Goal: Transaction & Acquisition: Book appointment/travel/reservation

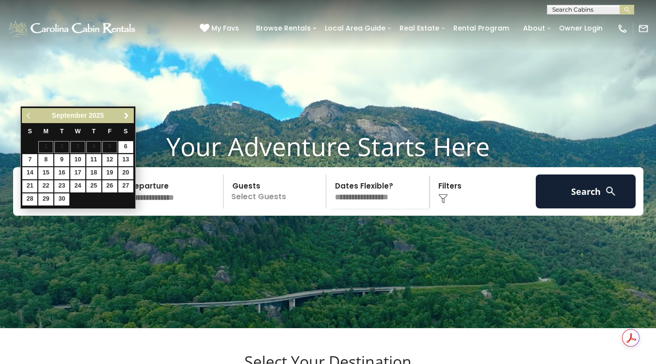
click at [126, 119] on span "Next" at bounding box center [127, 116] width 8 height 8
click at [122, 113] on link "Next" at bounding box center [127, 116] width 12 height 12
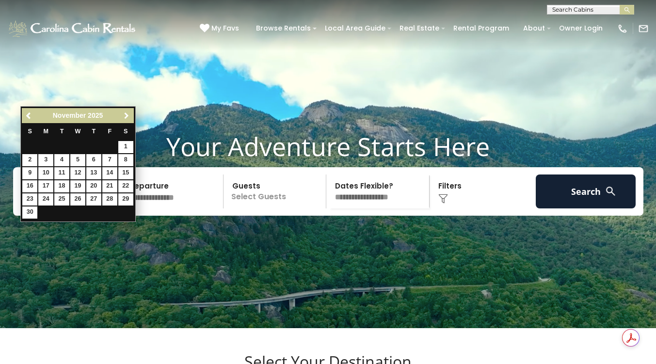
click at [122, 114] on link "Next" at bounding box center [127, 116] width 12 height 12
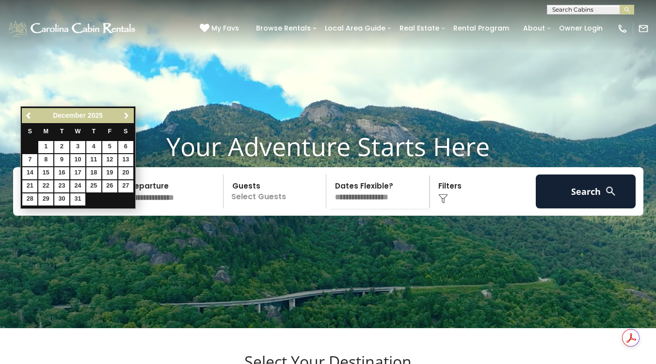
click at [122, 115] on link "Next" at bounding box center [127, 116] width 12 height 12
click at [122, 117] on link "Next" at bounding box center [127, 116] width 12 height 12
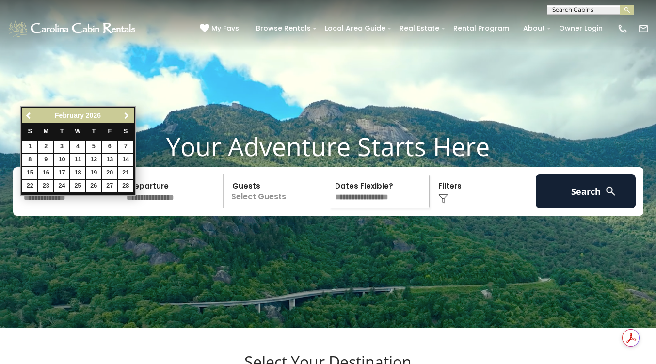
click at [122, 117] on link "Next" at bounding box center [127, 116] width 12 height 12
click at [122, 118] on link "Next" at bounding box center [127, 116] width 12 height 12
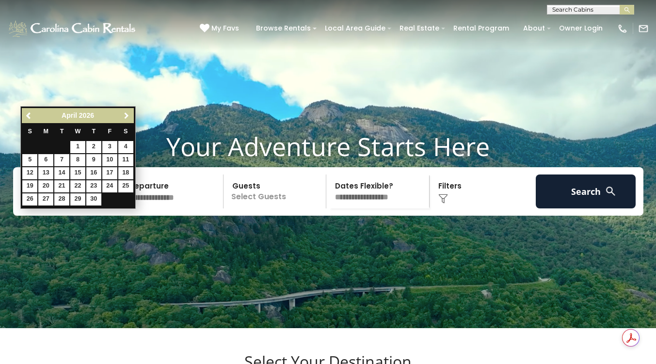
click at [122, 118] on link "Next" at bounding box center [127, 116] width 12 height 12
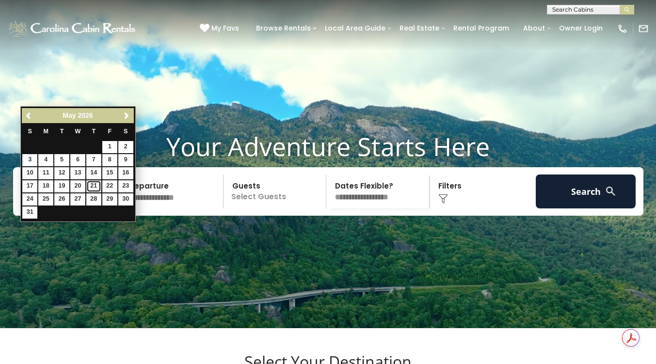
click at [93, 184] on link "21" at bounding box center [93, 186] width 15 height 12
type input "*******"
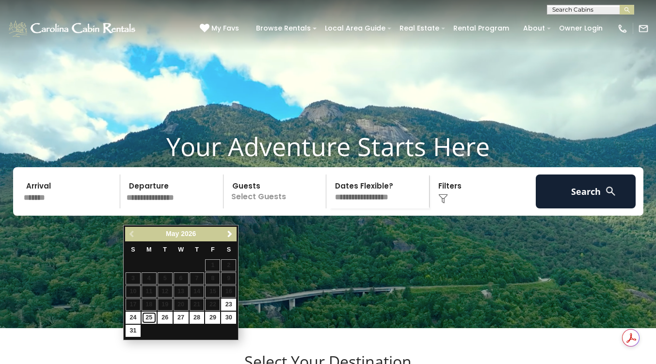
click at [152, 317] on link "25" at bounding box center [149, 318] width 15 height 12
type input "*******"
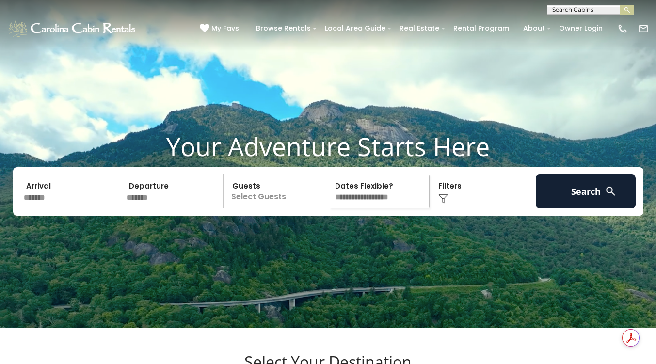
click at [265, 209] on p "Select Guests" at bounding box center [276, 192] width 100 height 34
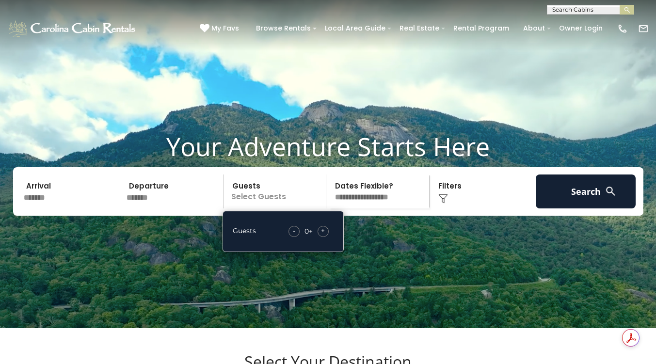
click at [323, 236] on span "+" at bounding box center [323, 231] width 4 height 10
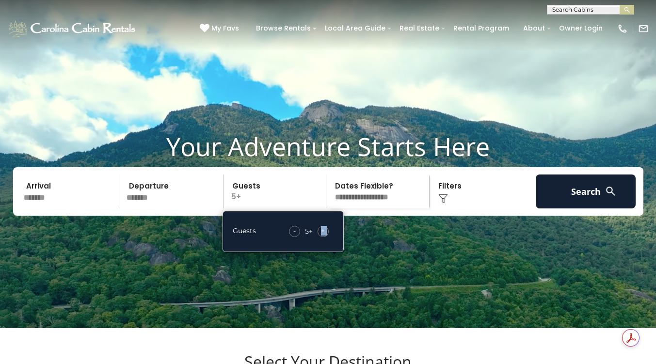
click at [323, 236] on span "+" at bounding box center [323, 231] width 4 height 10
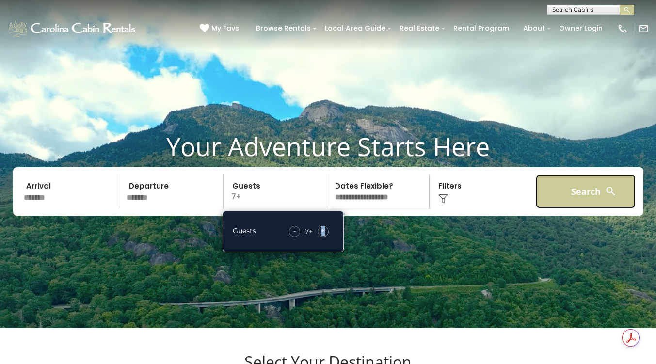
click at [548, 208] on button "Search" at bounding box center [586, 192] width 100 height 34
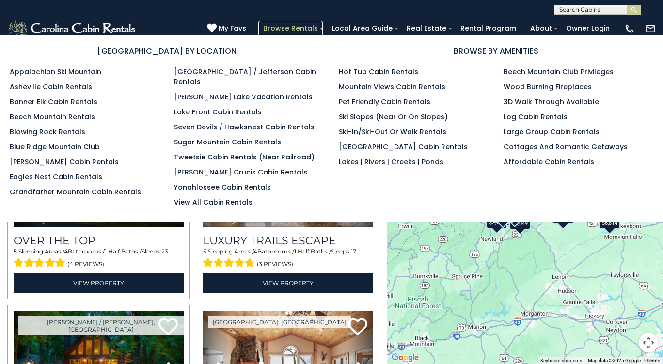
click at [318, 31] on link "Browse Rentals" at bounding box center [290, 28] width 65 height 15
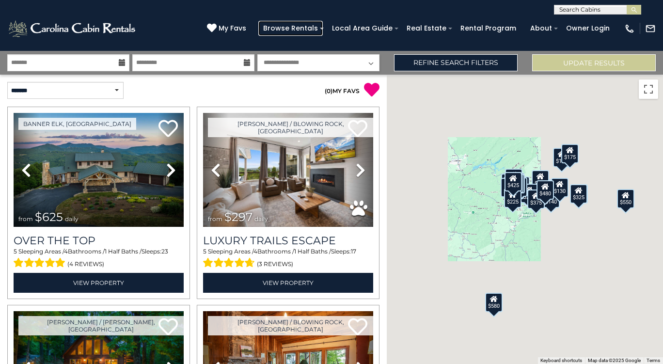
click at [318, 31] on link "Browse Rentals" at bounding box center [290, 28] width 65 height 15
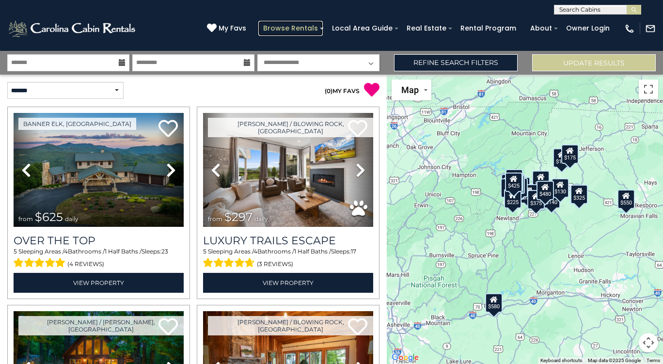
click at [310, 32] on link "Browse Rentals" at bounding box center [290, 28] width 65 height 15
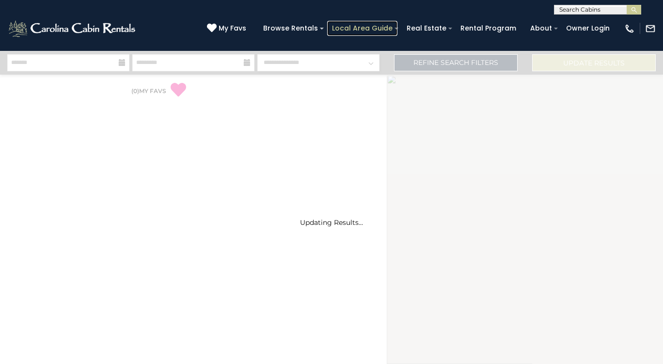
click at [369, 31] on link "Local Area Guide" at bounding box center [362, 28] width 70 height 15
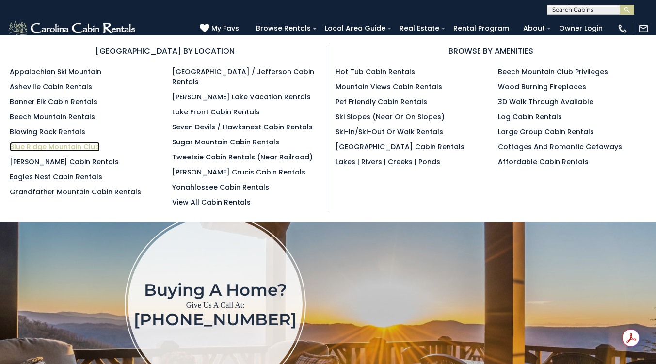
click at [92, 147] on link "Blue Ridge Mountain Club" at bounding box center [55, 147] width 90 height 10
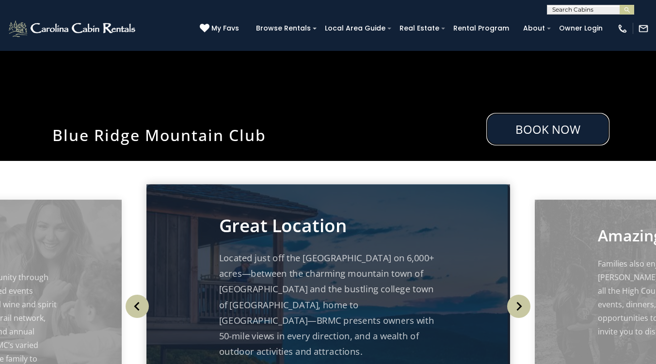
click at [556, 135] on link "Book Now" at bounding box center [547, 129] width 123 height 32
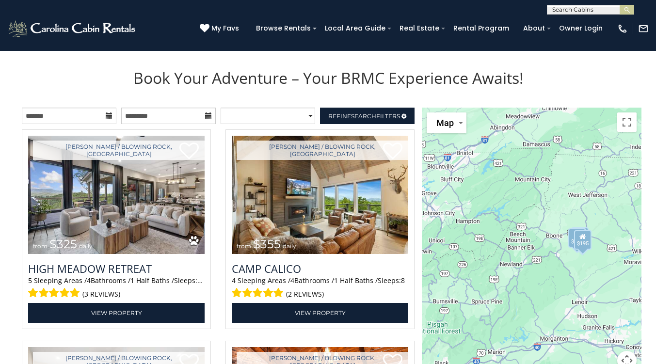
scroll to position [1050, 0]
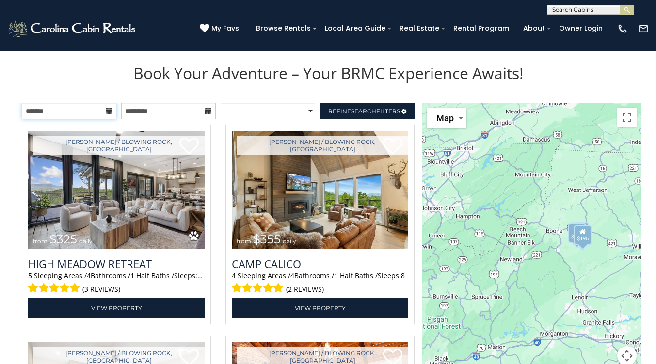
click at [84, 103] on input "text" at bounding box center [69, 111] width 95 height 16
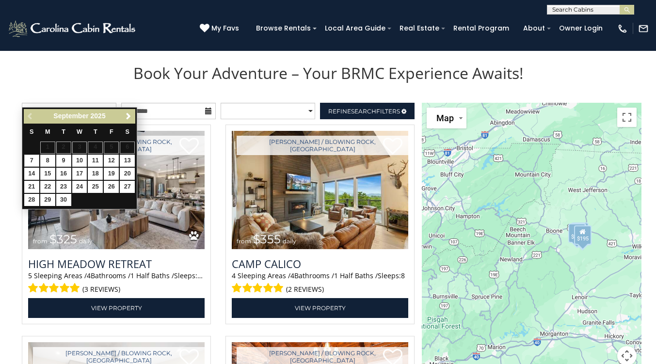
click at [128, 117] on span "Next" at bounding box center [129, 117] width 8 height 8
click at [129, 117] on span "Next" at bounding box center [129, 117] width 8 height 8
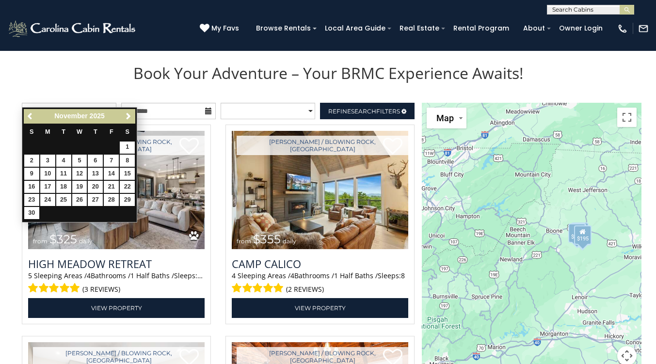
click at [128, 117] on span "Next" at bounding box center [129, 117] width 8 height 8
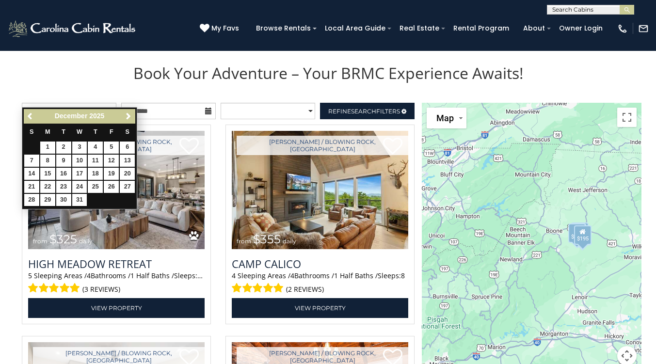
click at [129, 125] on th "S" at bounding box center [127, 132] width 16 height 17
click at [128, 119] on span "Next" at bounding box center [129, 117] width 8 height 8
click at [127, 120] on span "Next" at bounding box center [129, 117] width 8 height 8
click at [128, 117] on span "Next" at bounding box center [129, 117] width 8 height 8
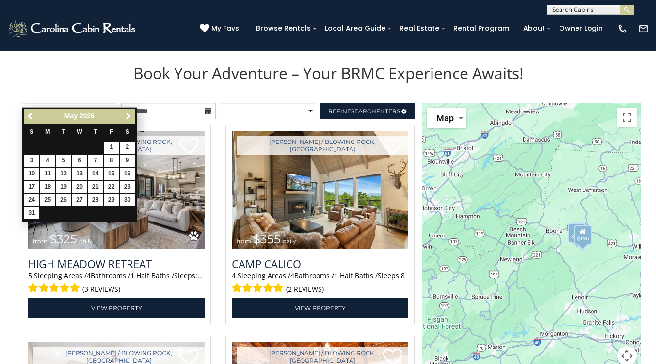
click at [128, 116] on span "Next" at bounding box center [129, 117] width 8 height 8
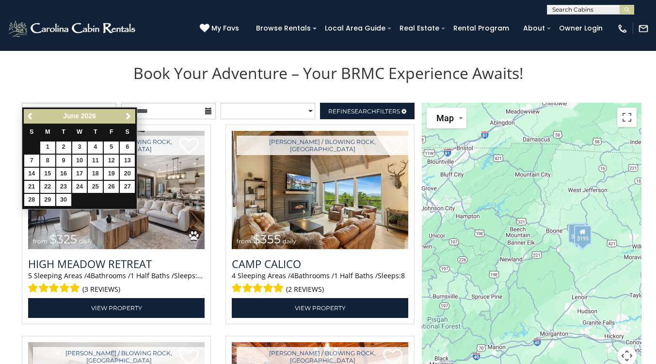
click at [34, 119] on span "Previous" at bounding box center [31, 117] width 8 height 8
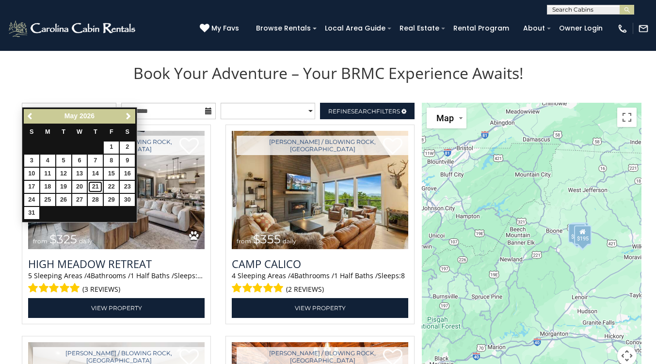
click at [96, 187] on link "21" at bounding box center [95, 187] width 15 height 12
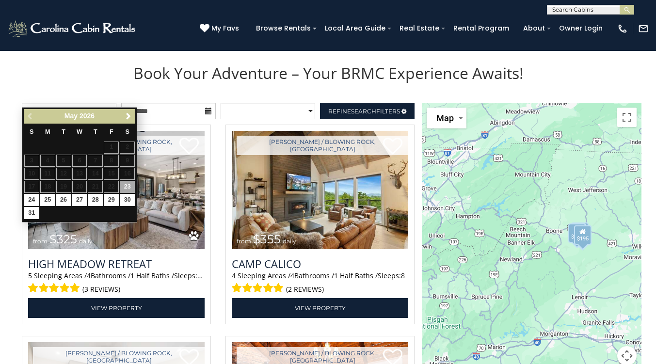
type input "**********"
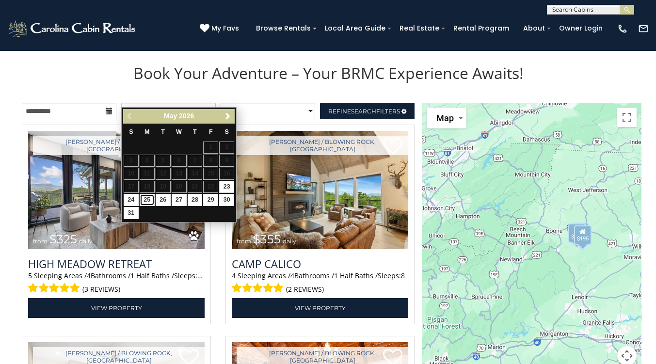
click at [147, 205] on link "25" at bounding box center [147, 200] width 15 height 12
type input "**********"
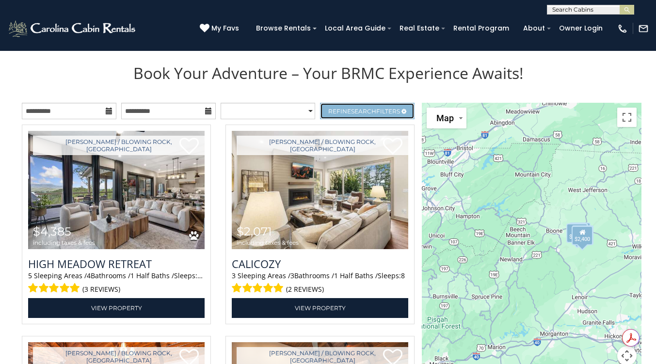
click at [358, 108] on span "Search" at bounding box center [363, 111] width 25 height 7
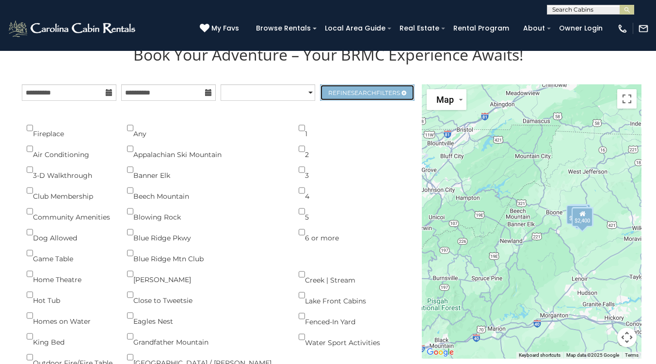
scroll to position [1069, 0]
click at [373, 89] on span "Search" at bounding box center [363, 92] width 25 height 7
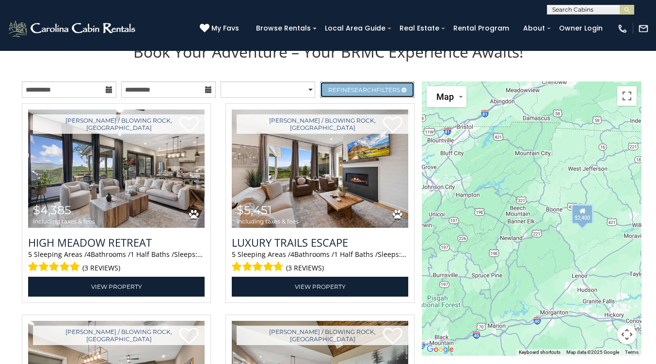
scroll to position [1071, 0]
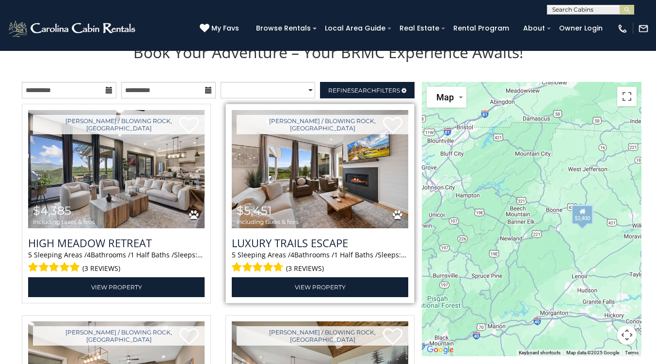
click at [354, 215] on img at bounding box center [320, 169] width 177 height 118
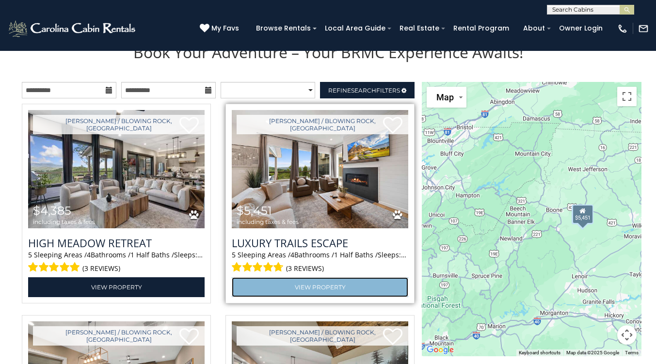
click at [362, 277] on link "View Property" at bounding box center [320, 287] width 177 height 20
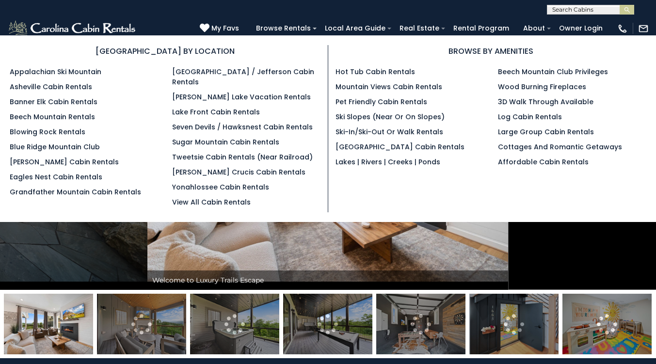
click at [493, 249] on img at bounding box center [327, 161] width 361 height 257
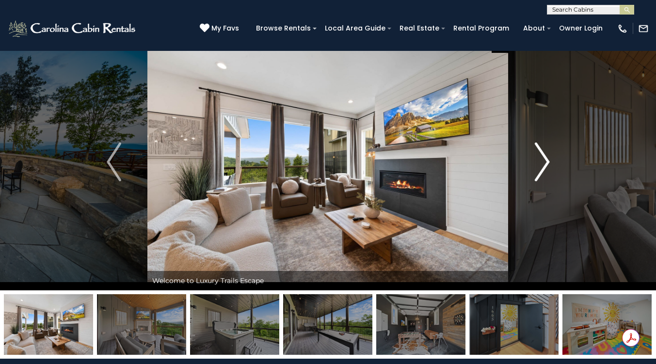
click at [538, 162] on img "Next" at bounding box center [542, 162] width 15 height 39
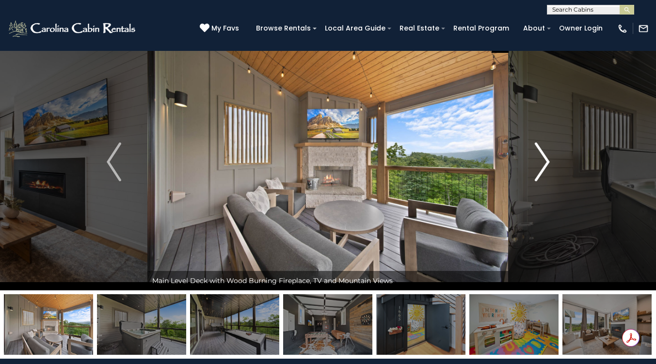
click at [545, 164] on img "Next" at bounding box center [542, 162] width 15 height 39
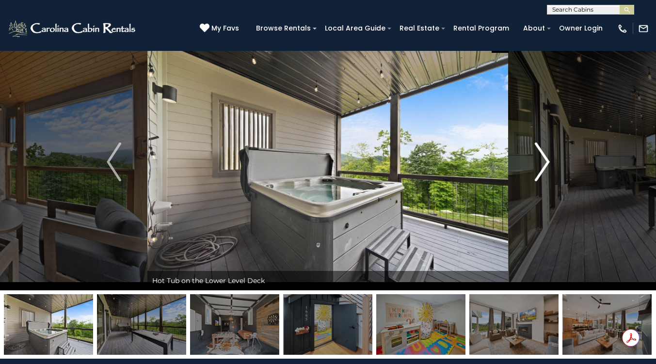
click at [545, 167] on img "Next" at bounding box center [542, 162] width 15 height 39
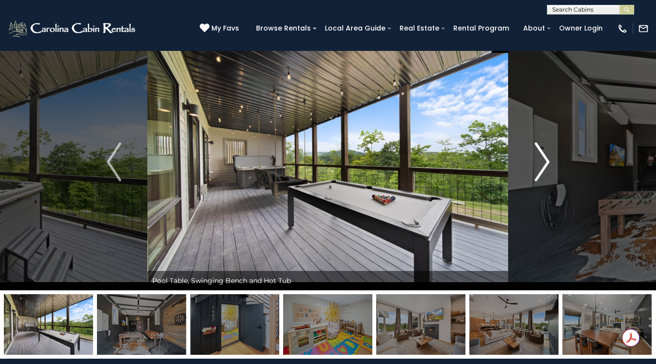
click at [539, 170] on img "Next" at bounding box center [542, 162] width 15 height 39
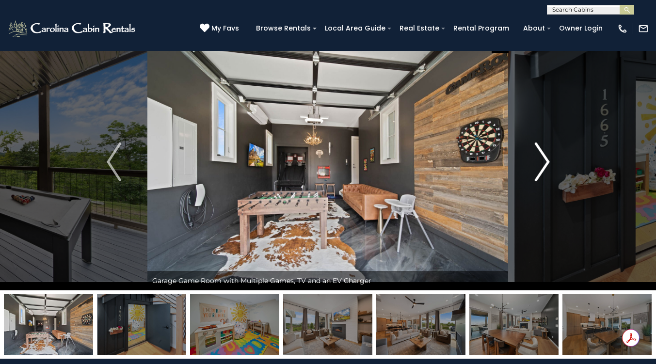
click at [544, 169] on img "Next" at bounding box center [542, 162] width 15 height 39
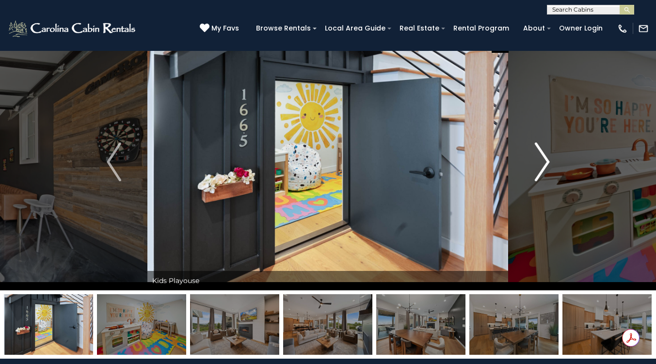
click at [544, 173] on img "Next" at bounding box center [542, 162] width 15 height 39
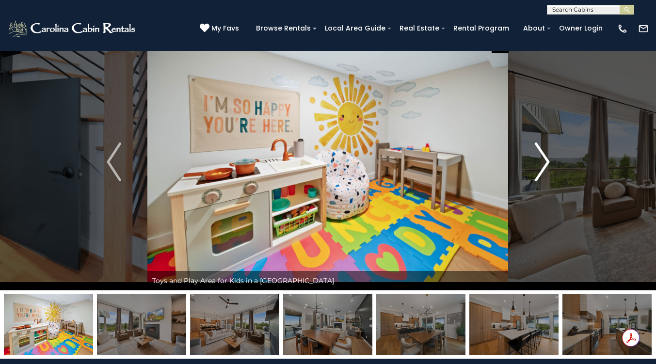
click at [542, 162] on img "Next" at bounding box center [542, 162] width 15 height 39
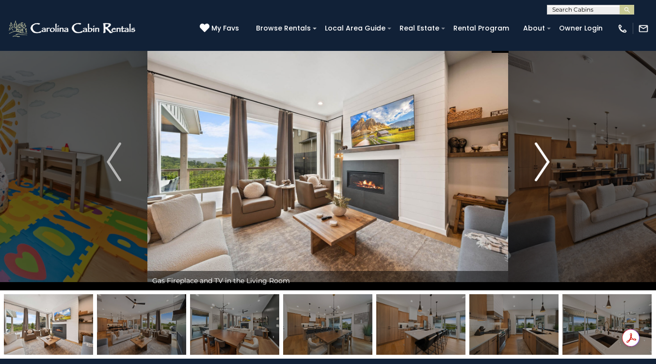
click at [535, 164] on img "Next" at bounding box center [542, 162] width 15 height 39
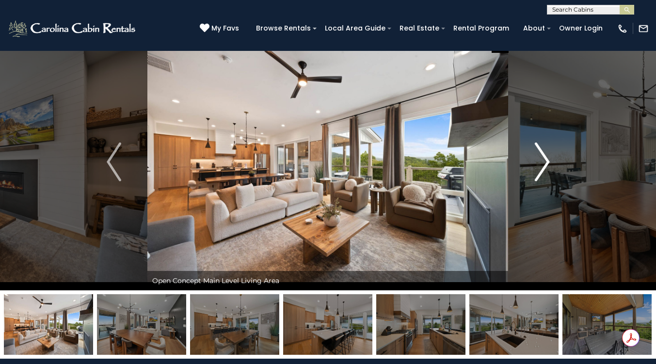
click at [543, 165] on img "Next" at bounding box center [542, 162] width 15 height 39
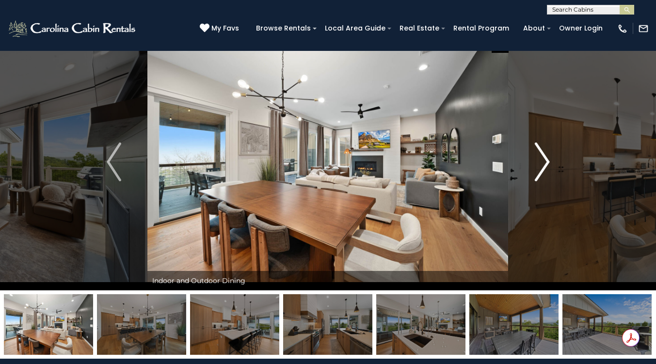
click at [544, 162] on img "Next" at bounding box center [542, 162] width 15 height 39
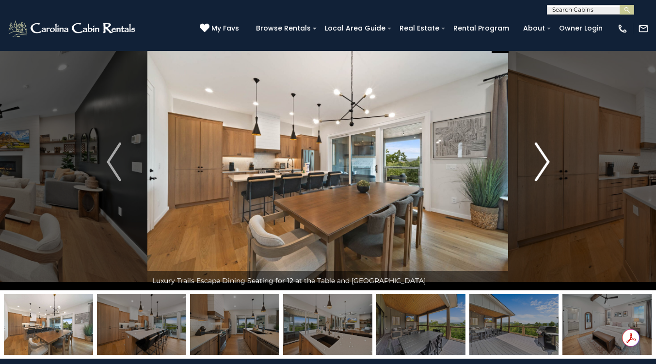
click at [541, 163] on img "Next" at bounding box center [542, 162] width 15 height 39
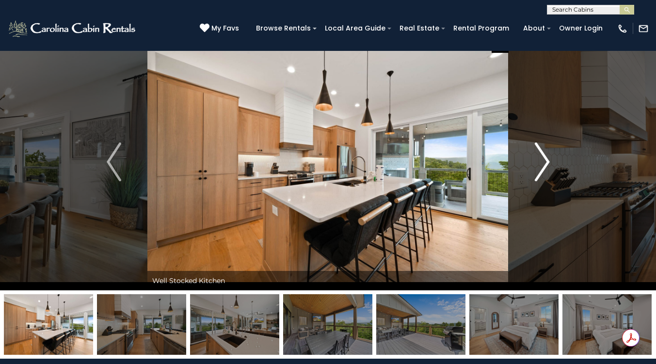
click at [544, 162] on img "Next" at bounding box center [542, 162] width 15 height 39
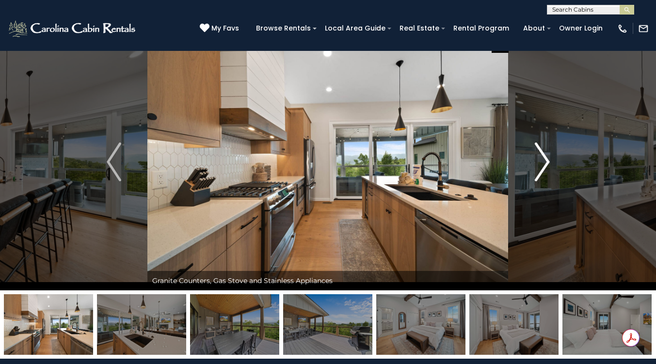
click at [540, 164] on img "Next" at bounding box center [542, 162] width 15 height 39
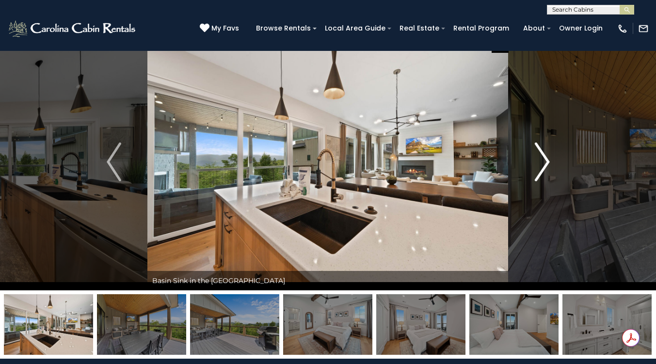
click at [544, 164] on img "Next" at bounding box center [542, 162] width 15 height 39
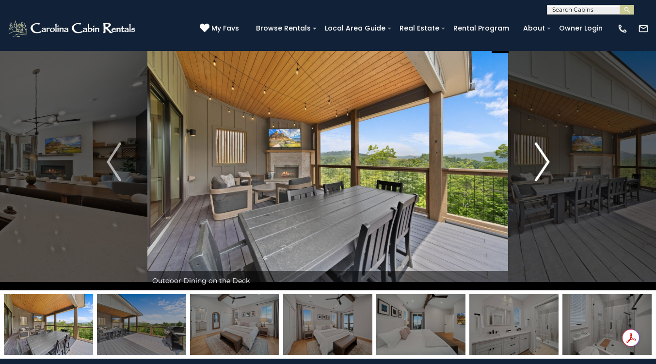
click at [545, 170] on img "Next" at bounding box center [542, 162] width 15 height 39
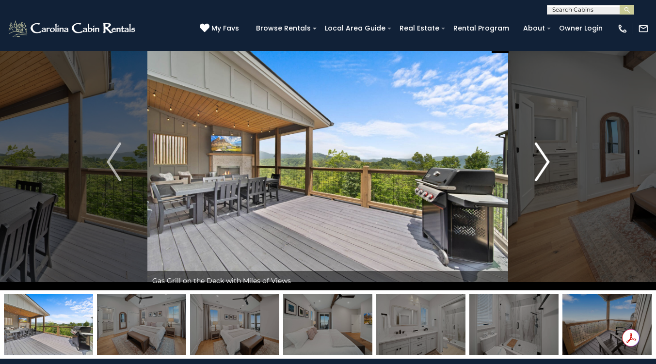
click at [542, 170] on img "Next" at bounding box center [542, 162] width 15 height 39
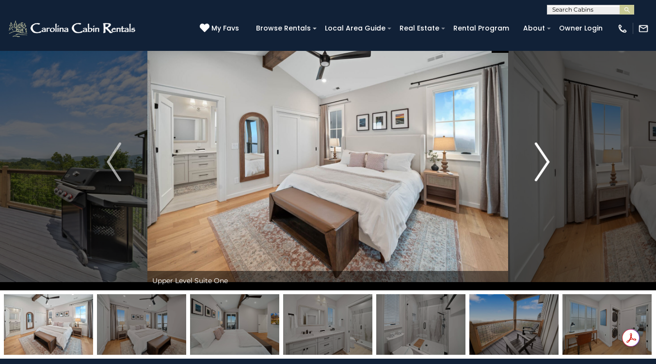
click at [528, 153] on button "Next" at bounding box center [542, 161] width 67 height 257
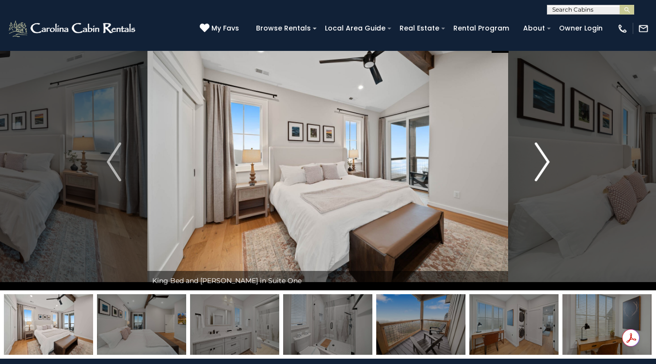
click at [537, 151] on img "Next" at bounding box center [542, 162] width 15 height 39
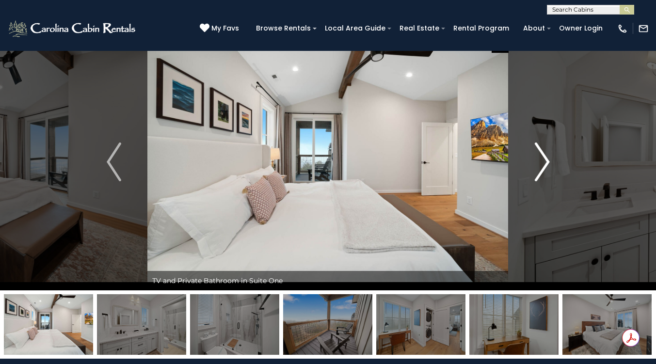
click at [532, 158] on button "Next" at bounding box center [542, 161] width 67 height 257
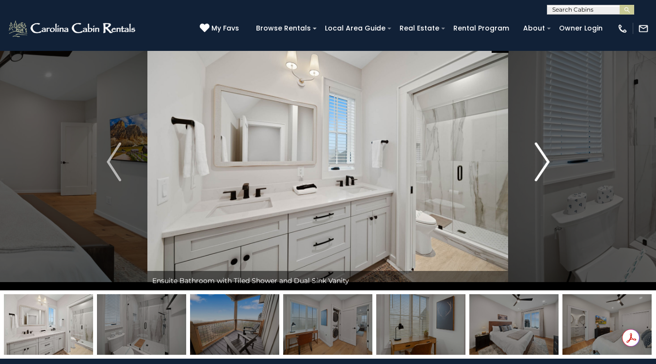
click at [524, 159] on button "Next" at bounding box center [542, 161] width 67 height 257
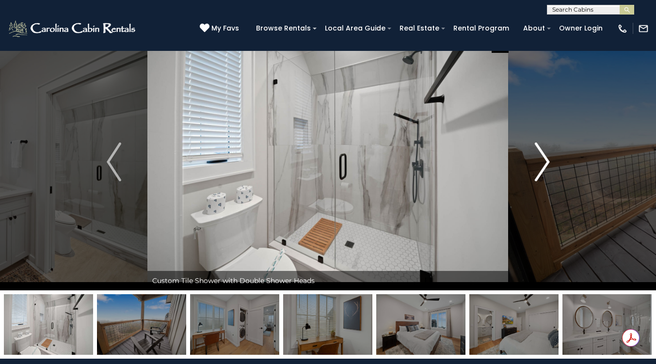
click at [529, 156] on button "Next" at bounding box center [542, 161] width 67 height 257
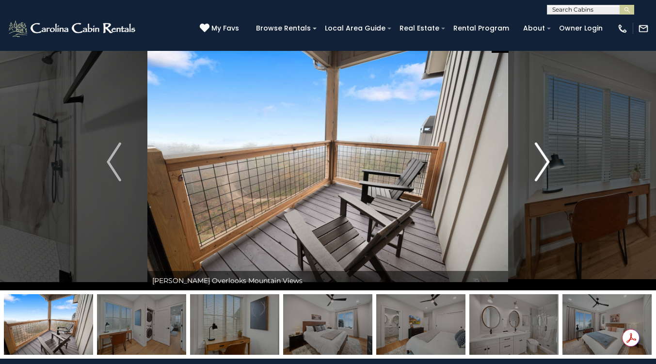
click at [529, 157] on button "Next" at bounding box center [542, 161] width 67 height 257
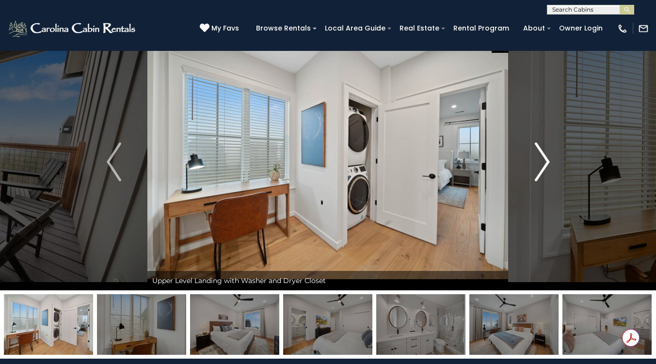
click at [534, 157] on button "Next" at bounding box center [542, 161] width 67 height 257
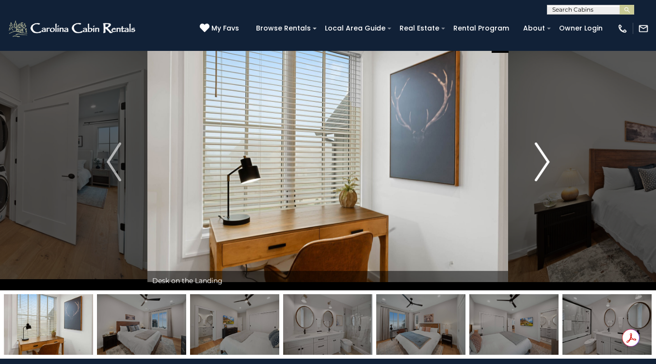
click at [534, 156] on button "Next" at bounding box center [542, 161] width 67 height 257
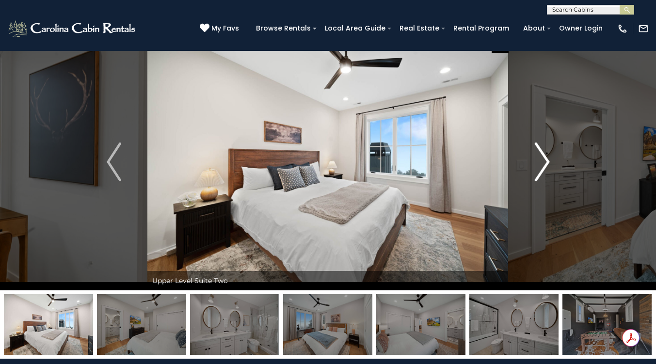
click at [536, 158] on img "Next" at bounding box center [542, 162] width 15 height 39
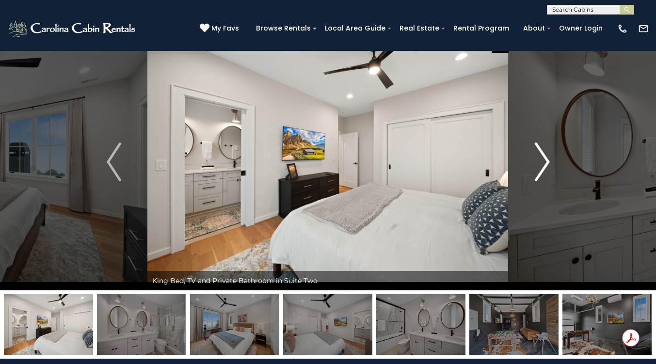
click at [533, 161] on button "Next" at bounding box center [542, 161] width 67 height 257
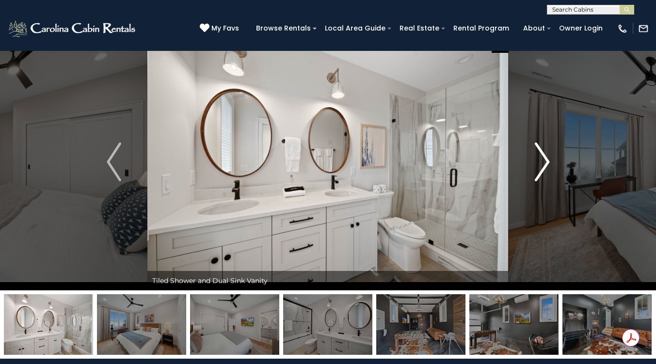
click at [533, 158] on button "Next" at bounding box center [542, 161] width 67 height 257
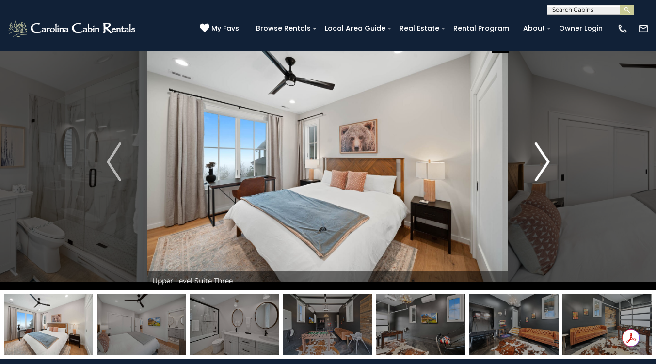
click at [533, 157] on button "Next" at bounding box center [542, 161] width 67 height 257
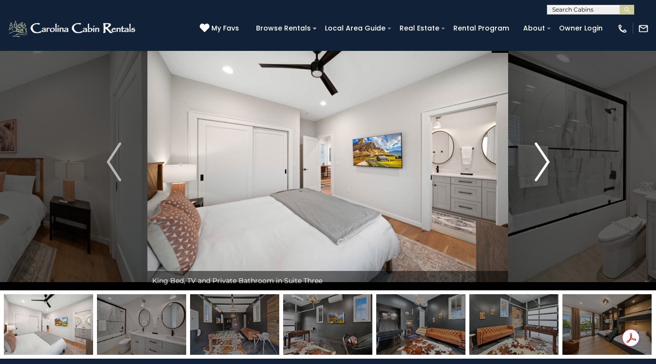
click at [528, 161] on button "Next" at bounding box center [542, 161] width 67 height 257
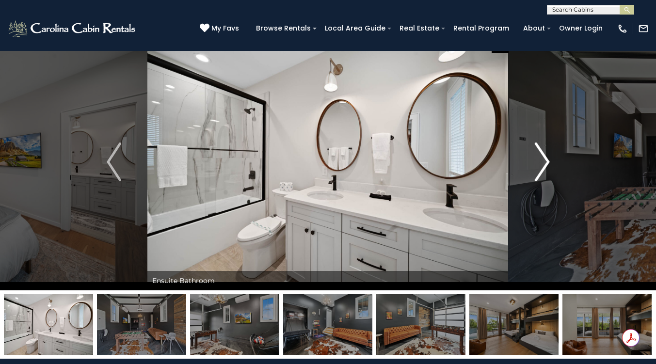
click at [535, 163] on img "Next" at bounding box center [542, 162] width 15 height 39
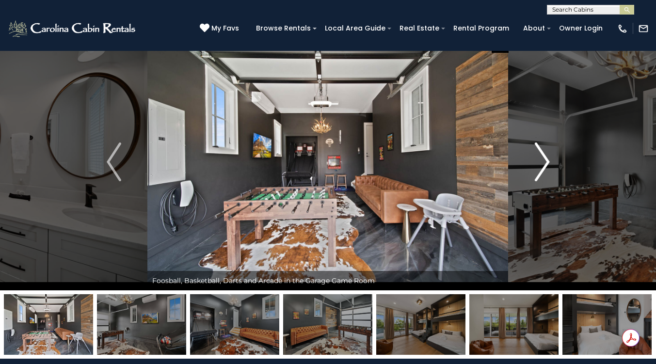
click at [539, 160] on img "Next" at bounding box center [542, 162] width 15 height 39
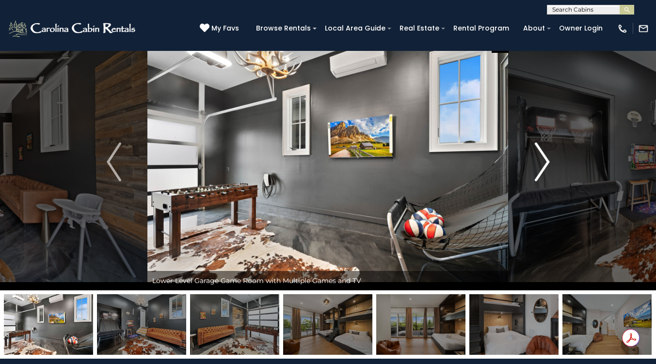
click at [535, 160] on img "Next" at bounding box center [542, 162] width 15 height 39
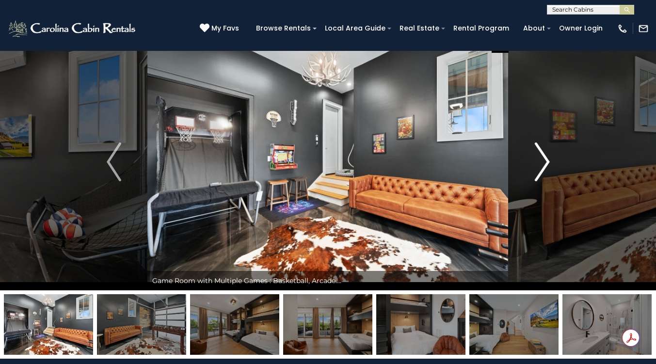
click at [535, 162] on img "Next" at bounding box center [542, 162] width 15 height 39
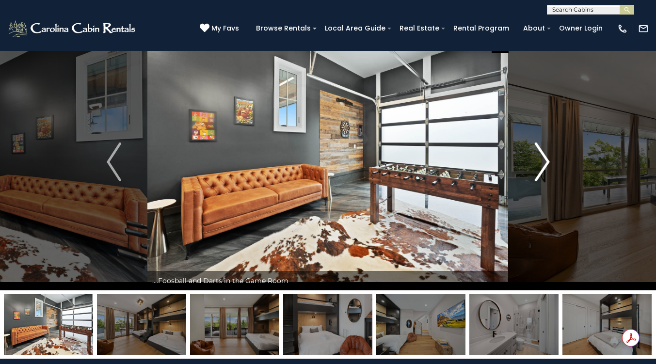
click at [536, 163] on img "Next" at bounding box center [542, 162] width 15 height 39
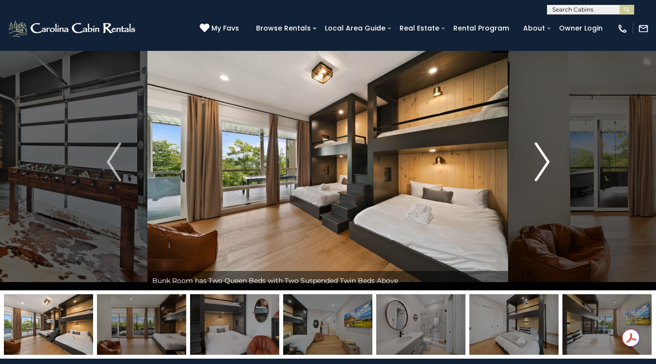
click at [549, 172] on img "Next" at bounding box center [542, 162] width 15 height 39
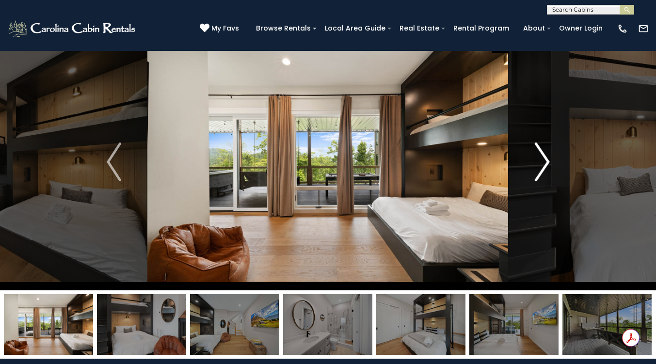
click at [546, 173] on img "Next" at bounding box center [542, 162] width 15 height 39
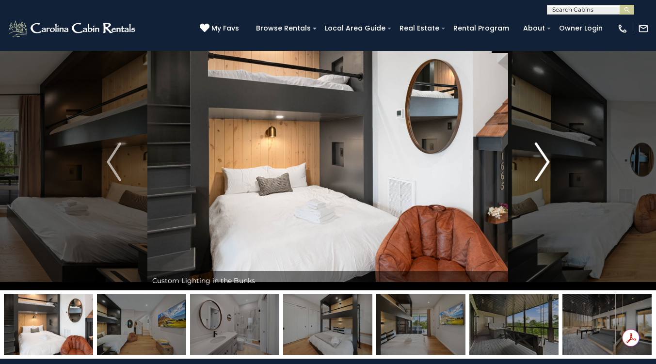
click at [542, 171] on img "Next" at bounding box center [542, 162] width 15 height 39
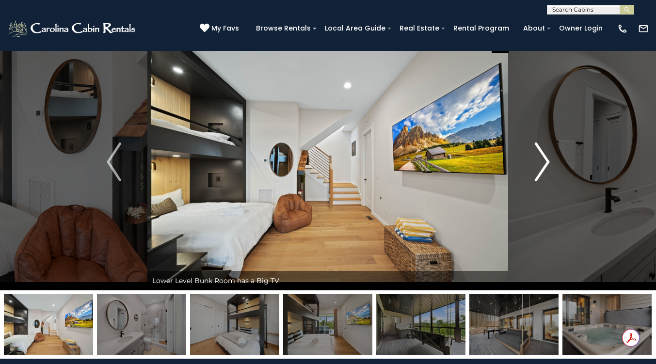
click at [540, 163] on img "Next" at bounding box center [542, 162] width 15 height 39
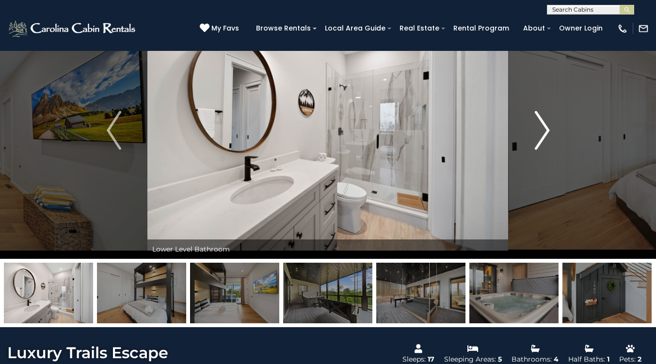
scroll to position [0, 0]
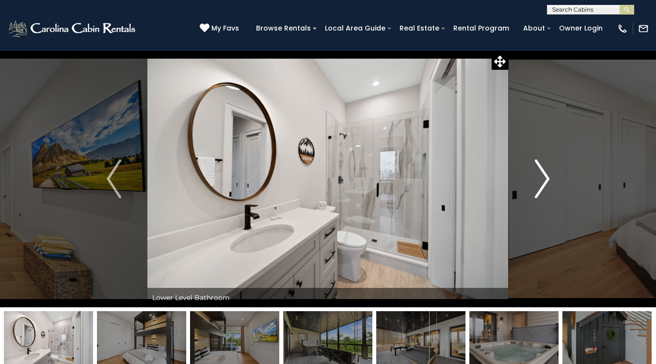
click at [542, 173] on img "Next" at bounding box center [542, 179] width 15 height 39
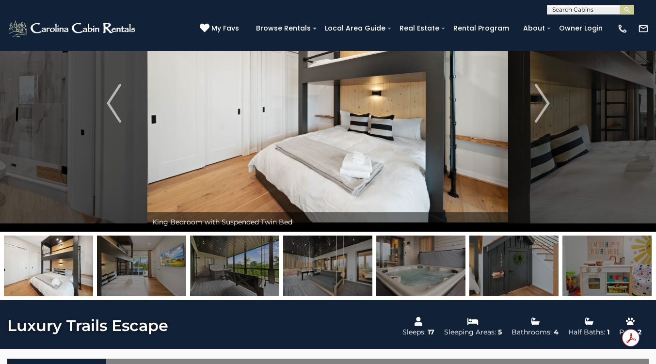
scroll to position [148, 0]
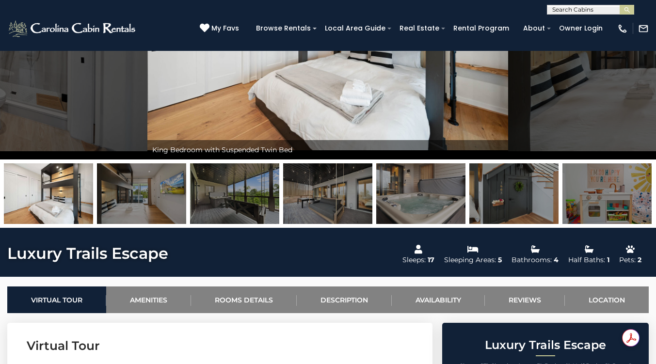
click at [620, 207] on img at bounding box center [607, 193] width 89 height 61
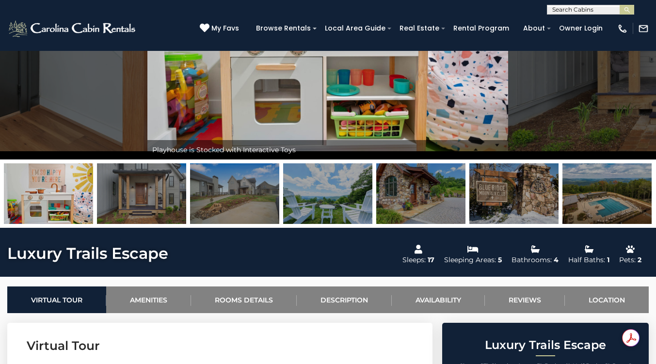
click at [620, 207] on img at bounding box center [607, 193] width 89 height 61
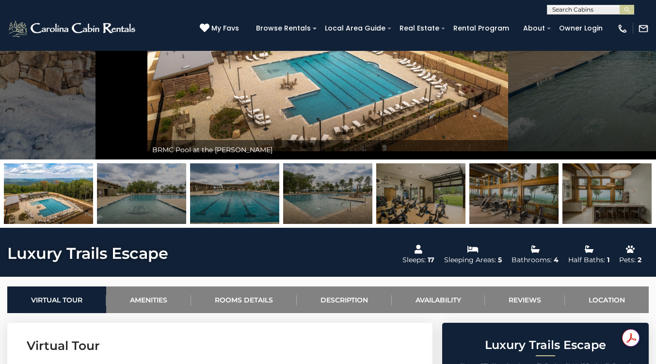
click at [574, 205] on img at bounding box center [607, 193] width 89 height 61
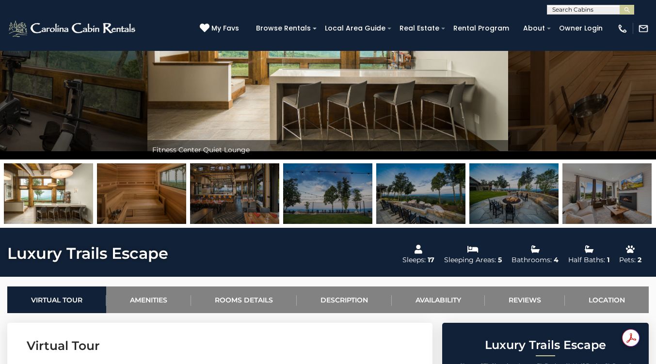
click at [584, 186] on img at bounding box center [607, 193] width 89 height 61
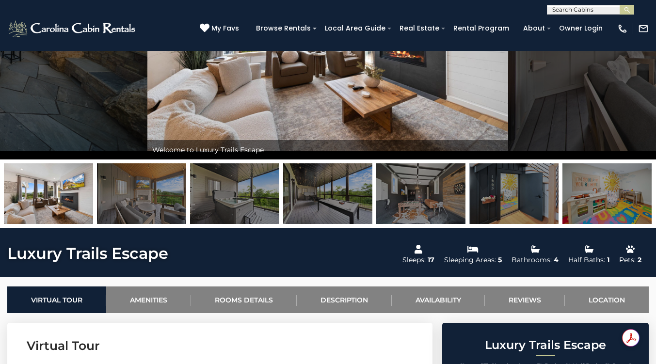
click at [22, 199] on img at bounding box center [48, 193] width 89 height 61
click at [18, 197] on img at bounding box center [48, 193] width 89 height 61
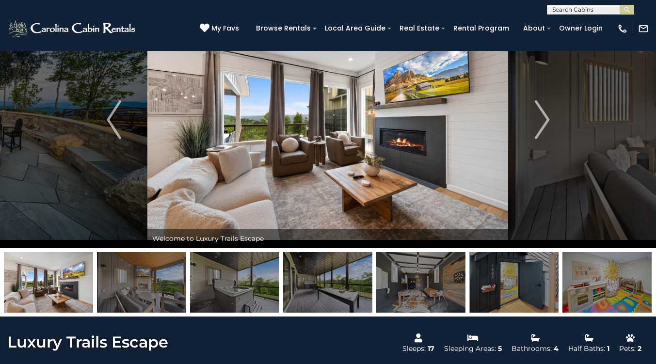
scroll to position [0, 0]
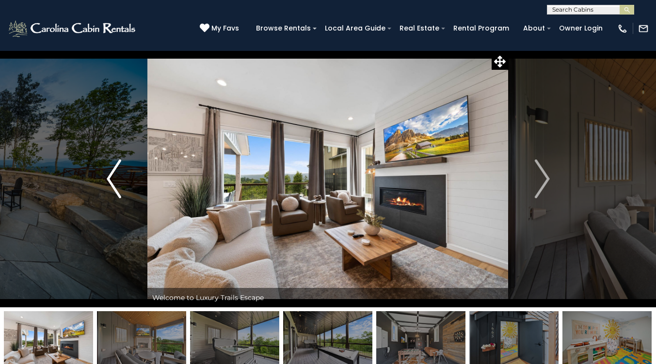
click at [81, 199] on button "Previous" at bounding box center [114, 178] width 67 height 257
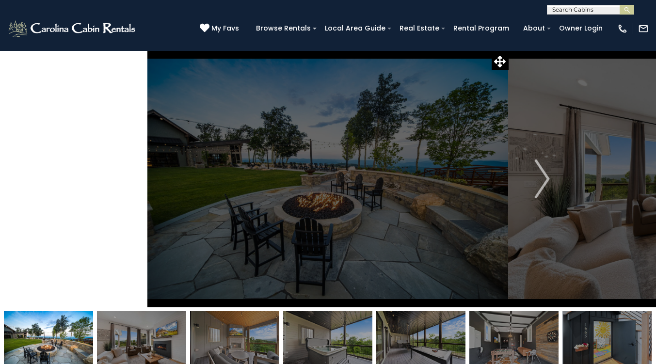
click at [81, 199] on button "Previous" at bounding box center [114, 178] width 67 height 257
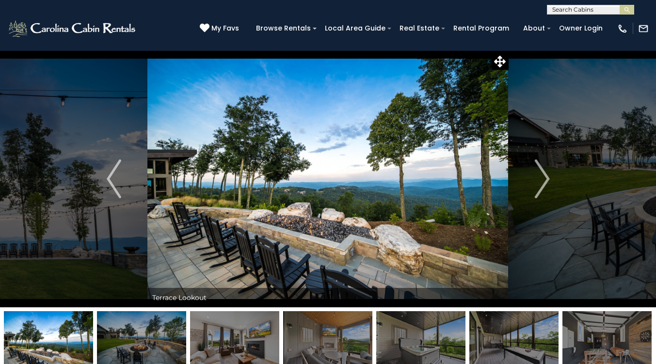
click at [551, 177] on button "Next" at bounding box center [542, 178] width 67 height 257
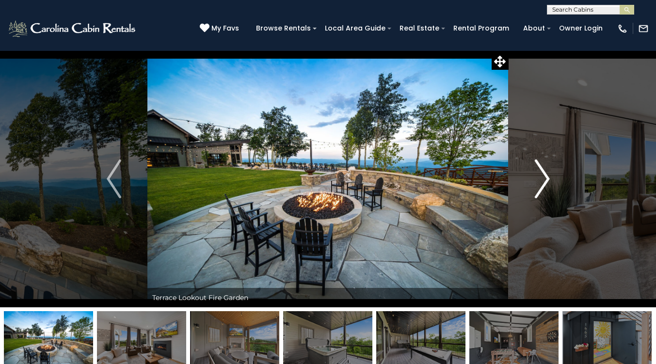
click at [551, 177] on button "Next" at bounding box center [542, 178] width 67 height 257
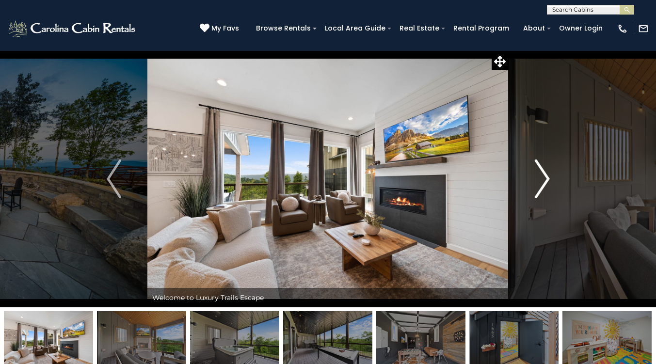
click at [551, 177] on button "Next" at bounding box center [542, 178] width 67 height 257
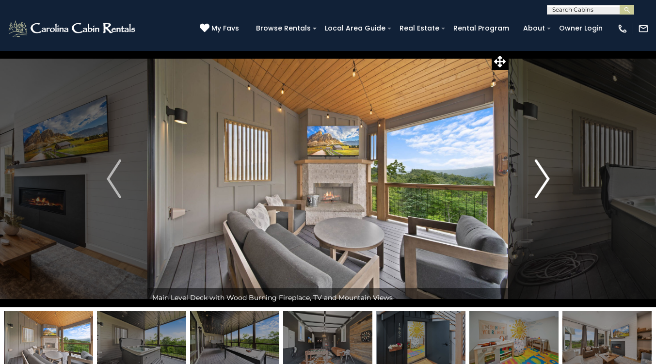
click at [551, 177] on button "Next" at bounding box center [542, 178] width 67 height 257
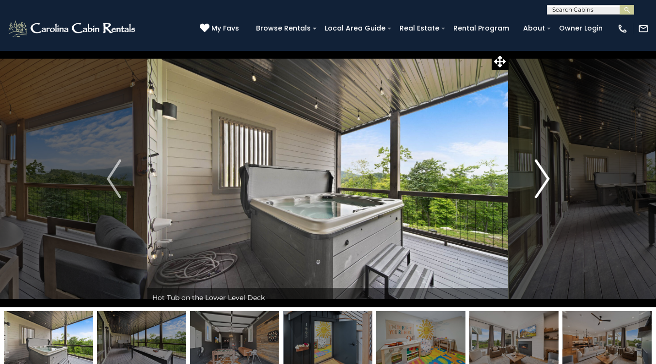
click at [551, 177] on button "Next" at bounding box center [542, 178] width 67 height 257
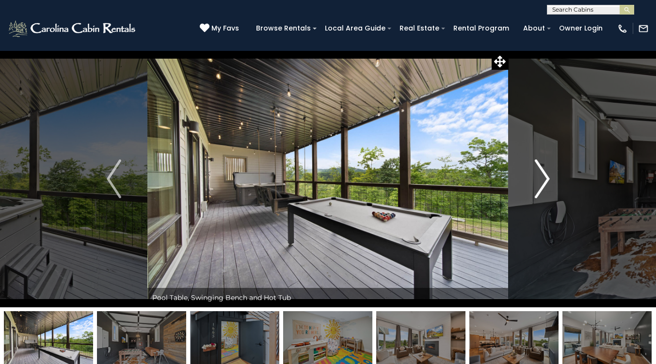
click at [551, 177] on button "Next" at bounding box center [542, 178] width 67 height 257
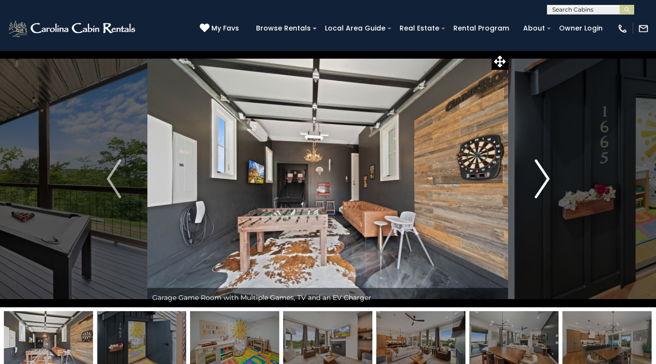
click at [551, 177] on button "Next" at bounding box center [542, 178] width 67 height 257
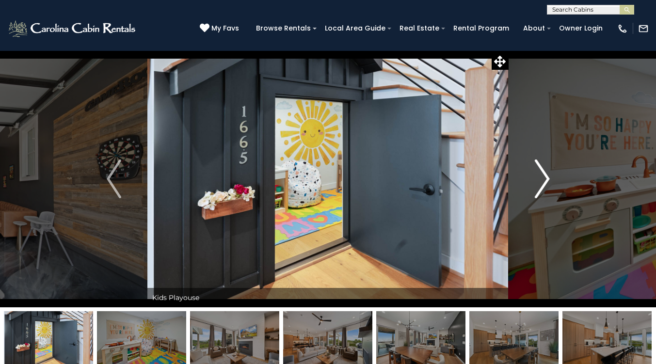
click at [551, 177] on button "Next" at bounding box center [542, 178] width 67 height 257
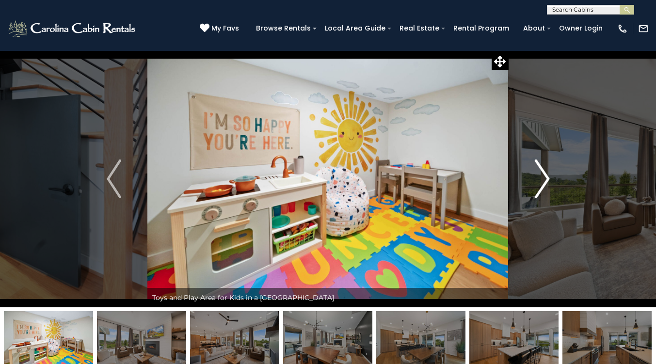
click at [538, 188] on img "Next" at bounding box center [542, 179] width 15 height 39
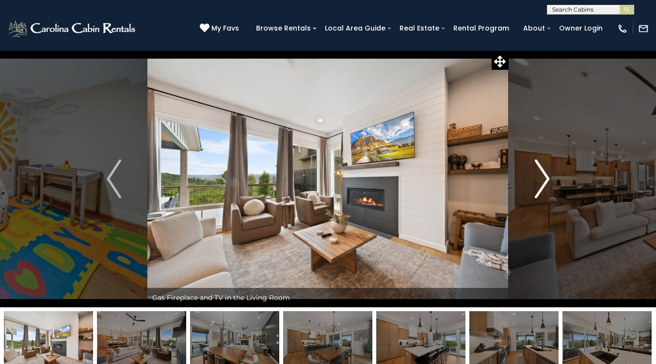
click at [551, 177] on button "Next" at bounding box center [542, 178] width 67 height 257
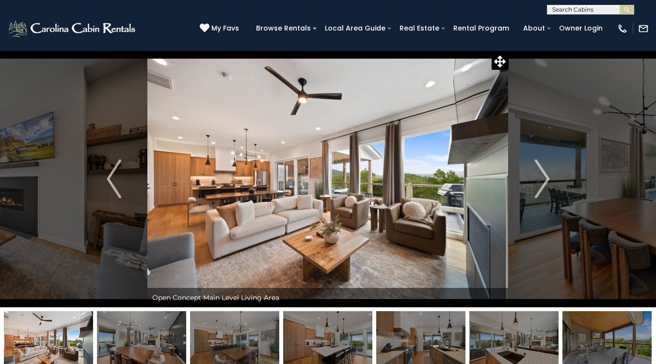
click at [538, 171] on img "Next" at bounding box center [542, 179] width 15 height 39
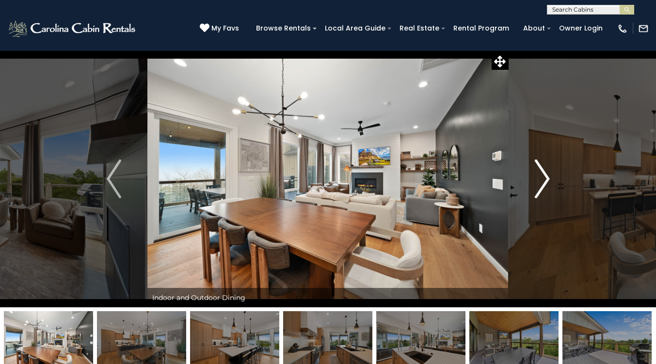
click at [538, 171] on img "Next" at bounding box center [542, 179] width 15 height 39
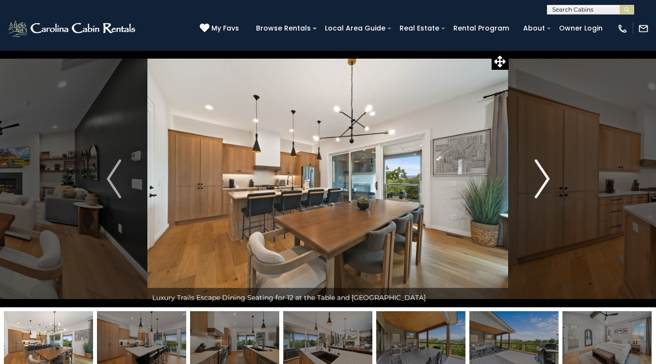
scroll to position [0, 0]
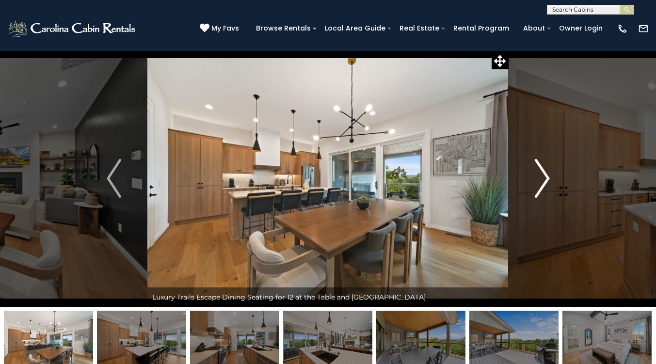
click at [545, 198] on button "Next" at bounding box center [542, 178] width 67 height 257
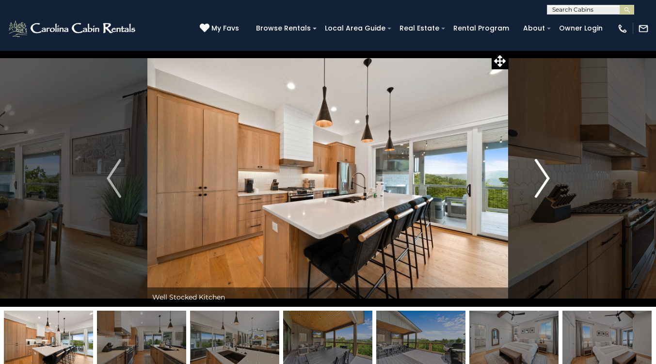
scroll to position [0, 0]
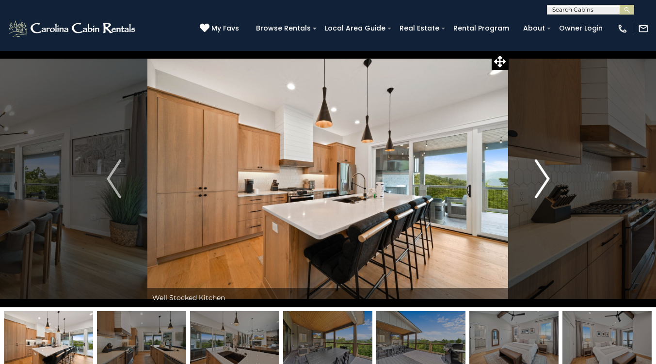
click at [545, 198] on button "Next" at bounding box center [542, 178] width 67 height 257
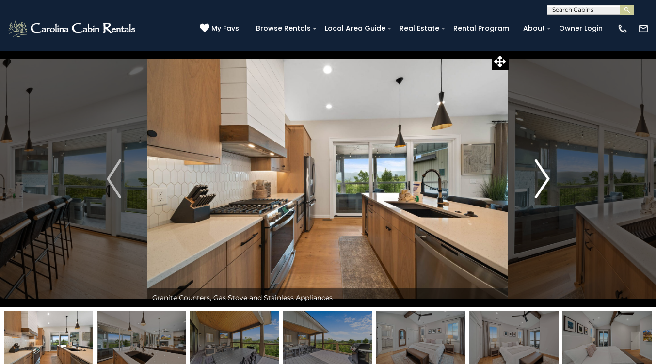
click at [545, 198] on button "Next" at bounding box center [542, 178] width 67 height 257
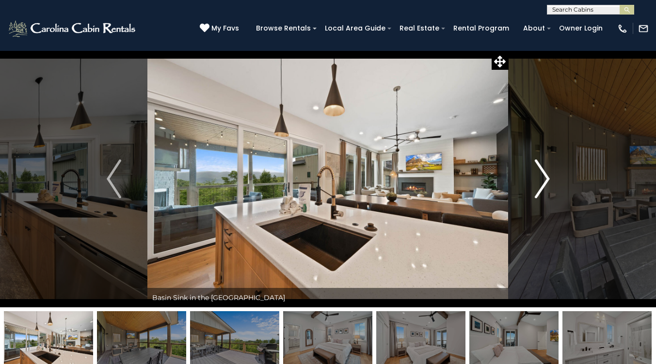
click at [545, 198] on button "Next" at bounding box center [542, 178] width 67 height 257
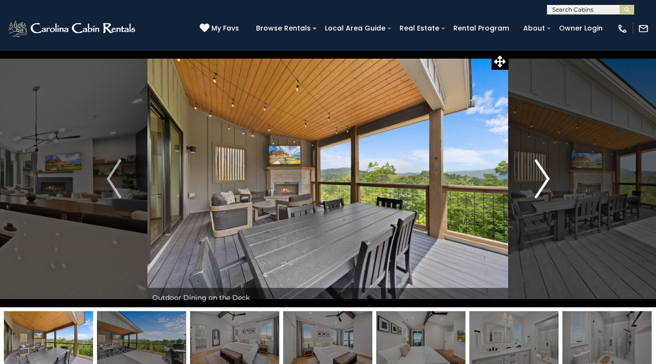
click at [545, 198] on button "Next" at bounding box center [542, 178] width 67 height 257
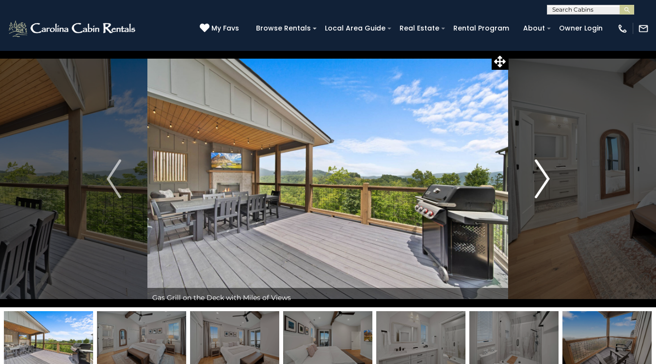
click at [545, 198] on button "Next" at bounding box center [542, 178] width 67 height 257
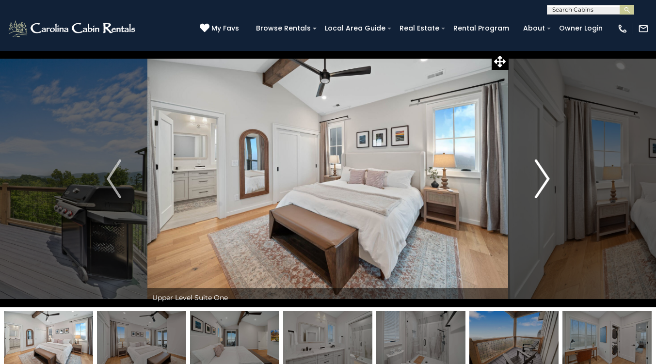
click at [545, 198] on button "Next" at bounding box center [542, 178] width 67 height 257
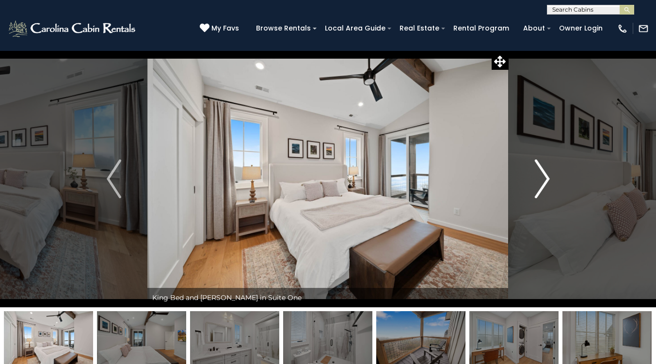
click at [545, 198] on button "Next" at bounding box center [542, 178] width 67 height 257
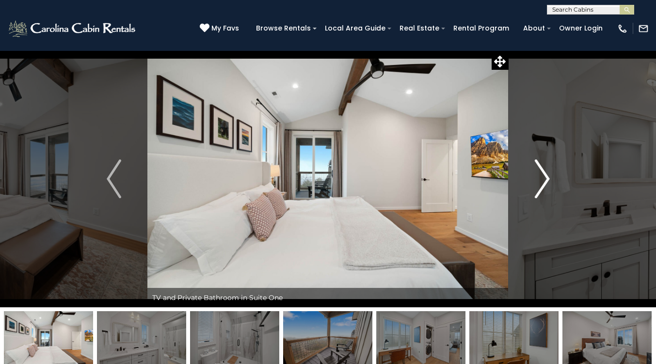
click at [545, 198] on button "Next" at bounding box center [542, 178] width 67 height 257
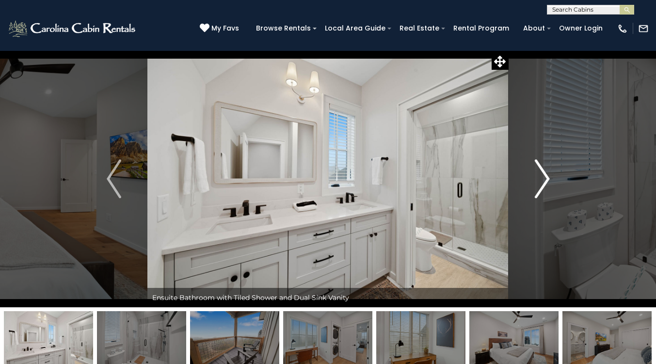
click at [545, 198] on button "Next" at bounding box center [542, 178] width 67 height 257
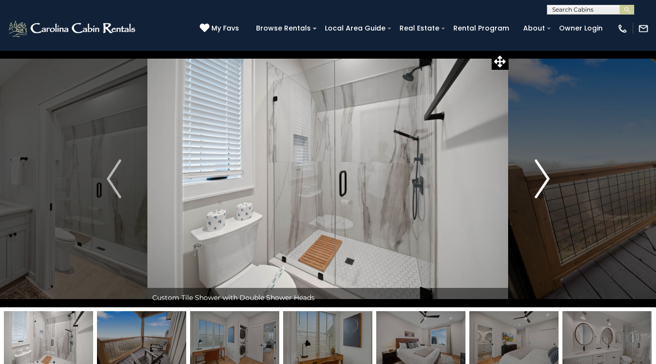
click at [545, 198] on button "Next" at bounding box center [542, 178] width 67 height 257
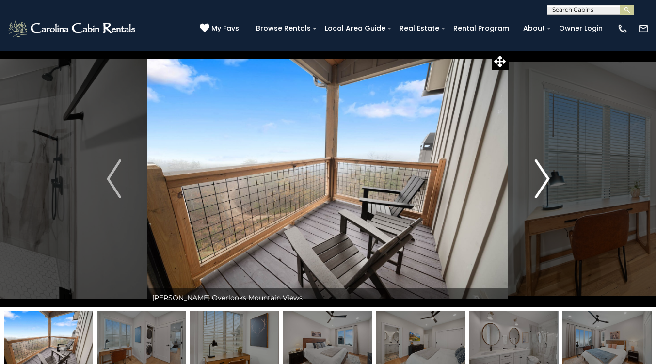
click at [545, 198] on button "Next" at bounding box center [542, 178] width 67 height 257
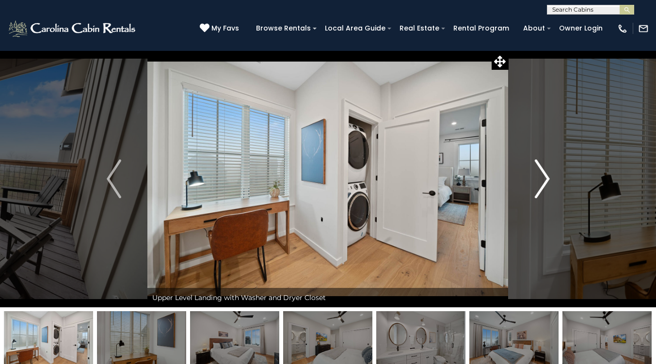
click at [545, 198] on button "Next" at bounding box center [542, 178] width 67 height 257
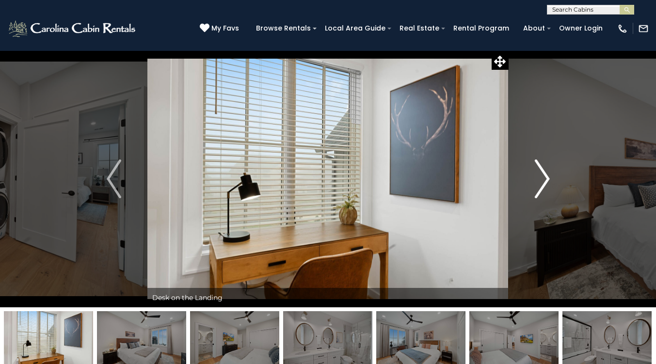
click at [545, 181] on img "Next" at bounding box center [542, 179] width 15 height 39
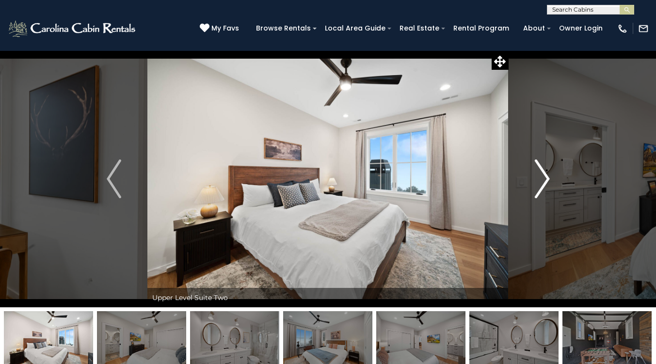
click at [545, 181] on img "Next" at bounding box center [542, 179] width 15 height 39
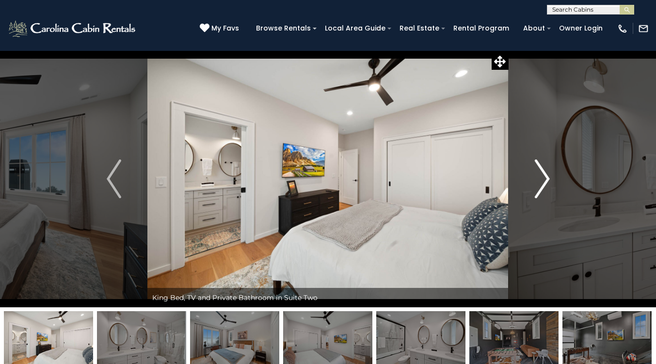
click at [545, 181] on img "Next" at bounding box center [542, 179] width 15 height 39
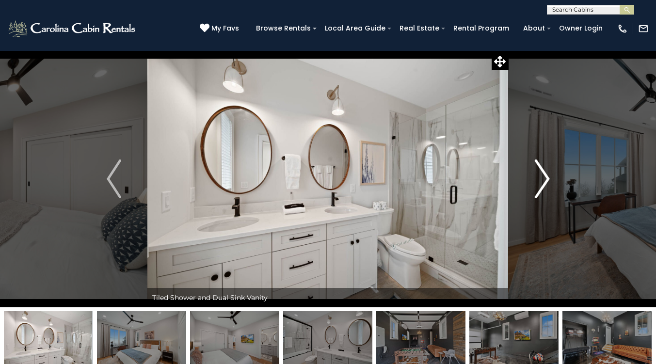
click at [545, 181] on img "Next" at bounding box center [542, 179] width 15 height 39
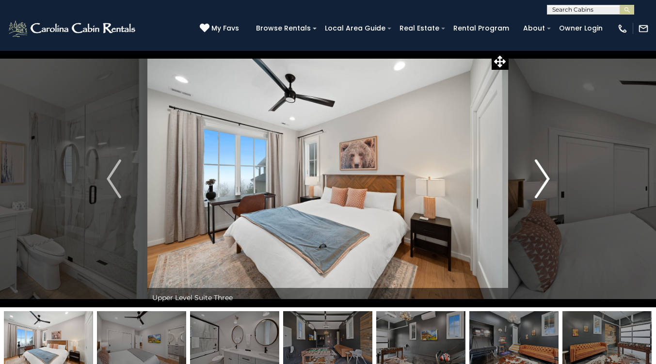
click at [545, 181] on img "Next" at bounding box center [542, 179] width 15 height 39
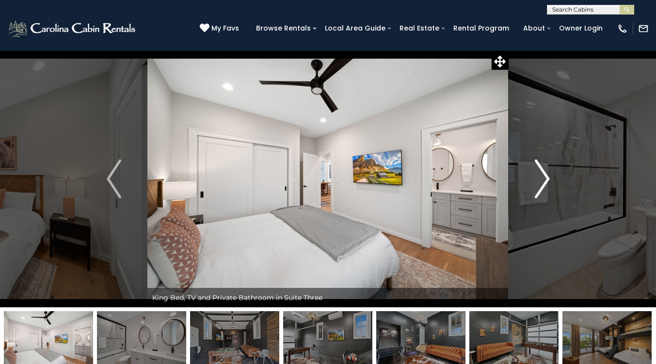
click at [545, 181] on img "Next" at bounding box center [542, 179] width 15 height 39
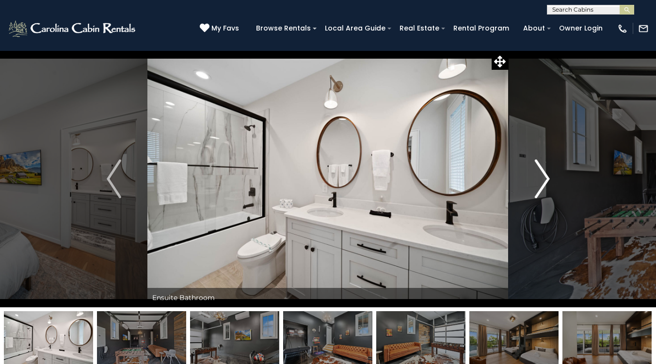
click at [545, 181] on img "Next" at bounding box center [542, 179] width 15 height 39
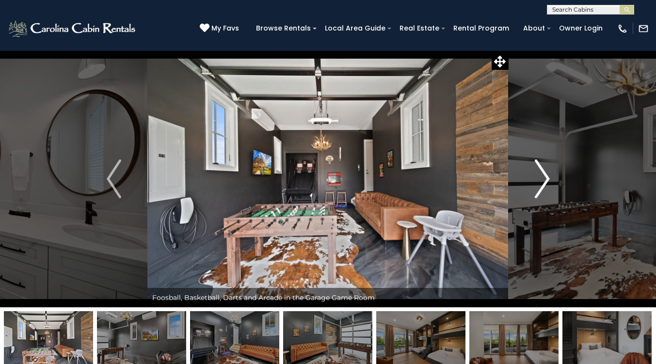
click at [545, 181] on img "Next" at bounding box center [542, 179] width 15 height 39
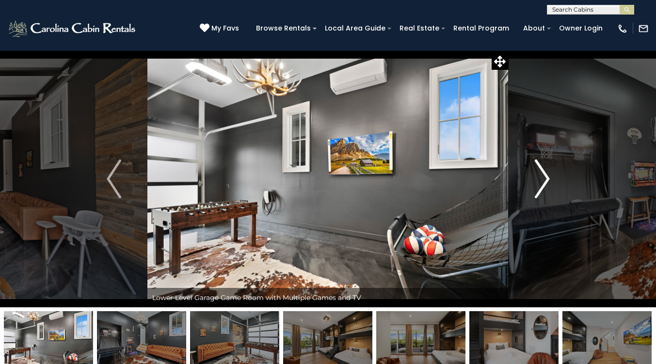
click at [545, 181] on img "Next" at bounding box center [542, 179] width 15 height 39
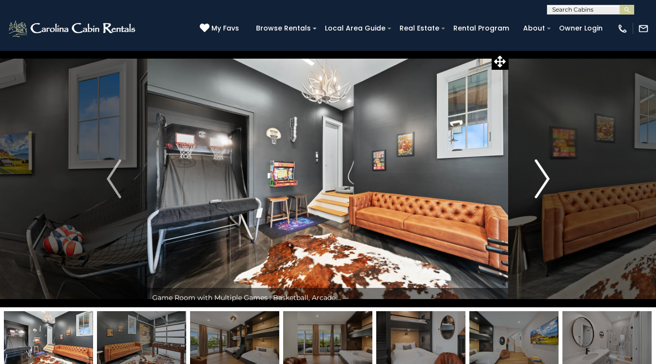
click at [545, 181] on img "Next" at bounding box center [542, 179] width 15 height 39
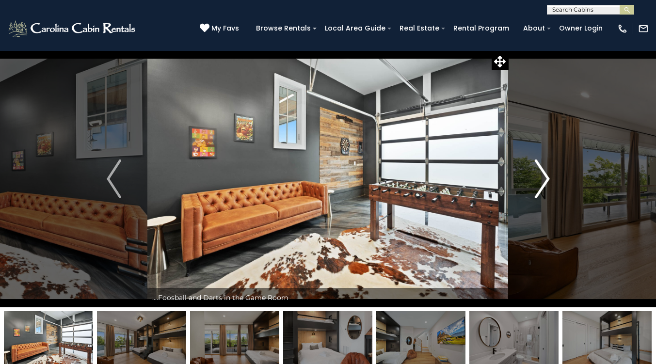
click at [545, 181] on img "Next" at bounding box center [542, 179] width 15 height 39
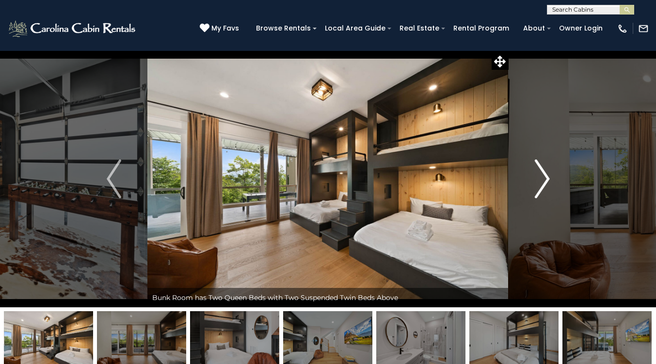
click at [545, 181] on img "Next" at bounding box center [542, 179] width 15 height 39
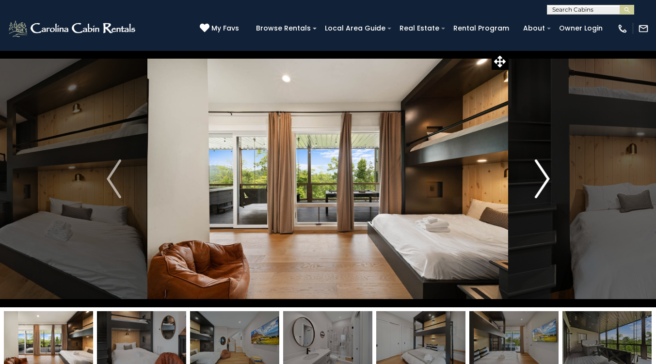
click at [545, 181] on img "Next" at bounding box center [542, 179] width 15 height 39
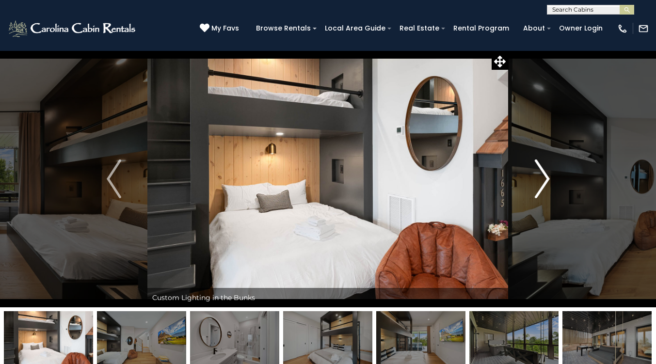
click at [545, 181] on img "Next" at bounding box center [542, 179] width 15 height 39
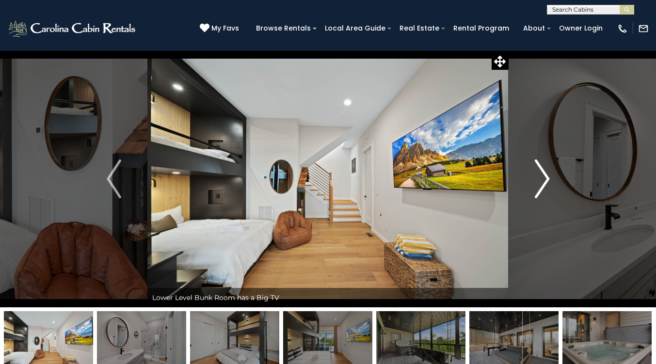
click at [545, 181] on img "Next" at bounding box center [542, 179] width 15 height 39
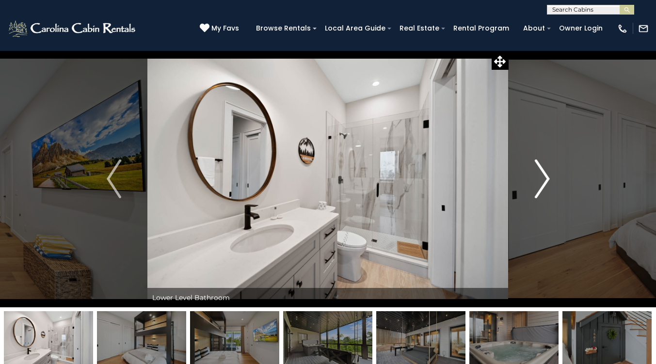
click at [545, 181] on img "Next" at bounding box center [542, 179] width 15 height 39
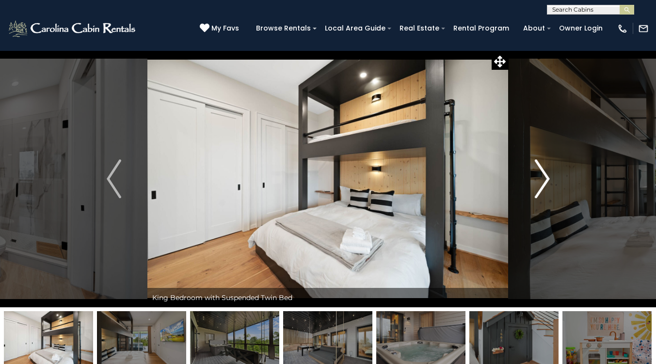
click at [545, 181] on img "Next" at bounding box center [542, 179] width 15 height 39
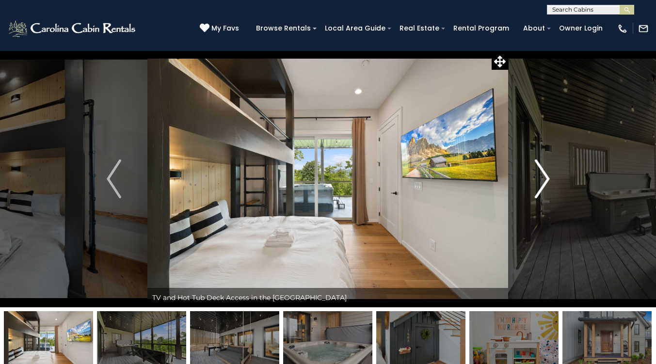
click at [545, 181] on img "Next" at bounding box center [542, 179] width 15 height 39
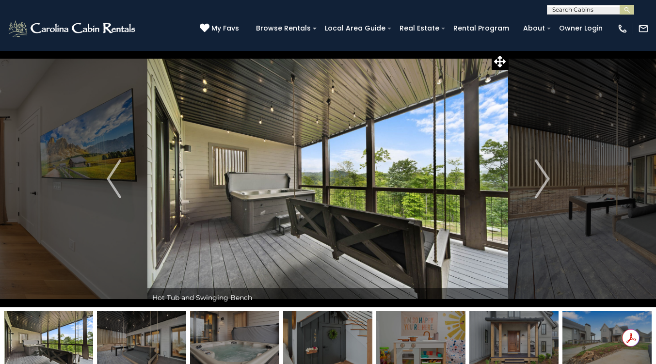
click at [538, 314] on img at bounding box center [513, 341] width 89 height 61
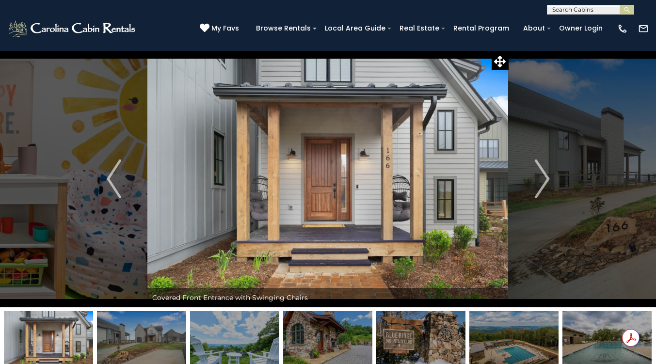
click at [541, 189] on img "Next" at bounding box center [542, 179] width 15 height 39
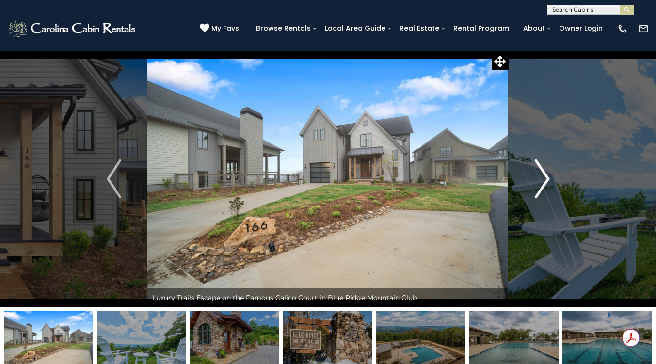
click at [541, 189] on img "Next" at bounding box center [542, 179] width 15 height 39
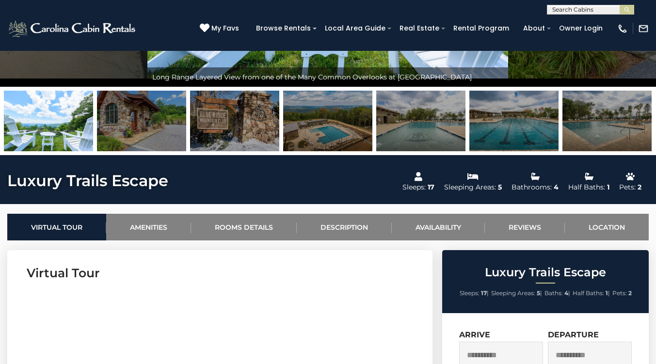
scroll to position [220, 0]
